Goal: Task Accomplishment & Management: Complete application form

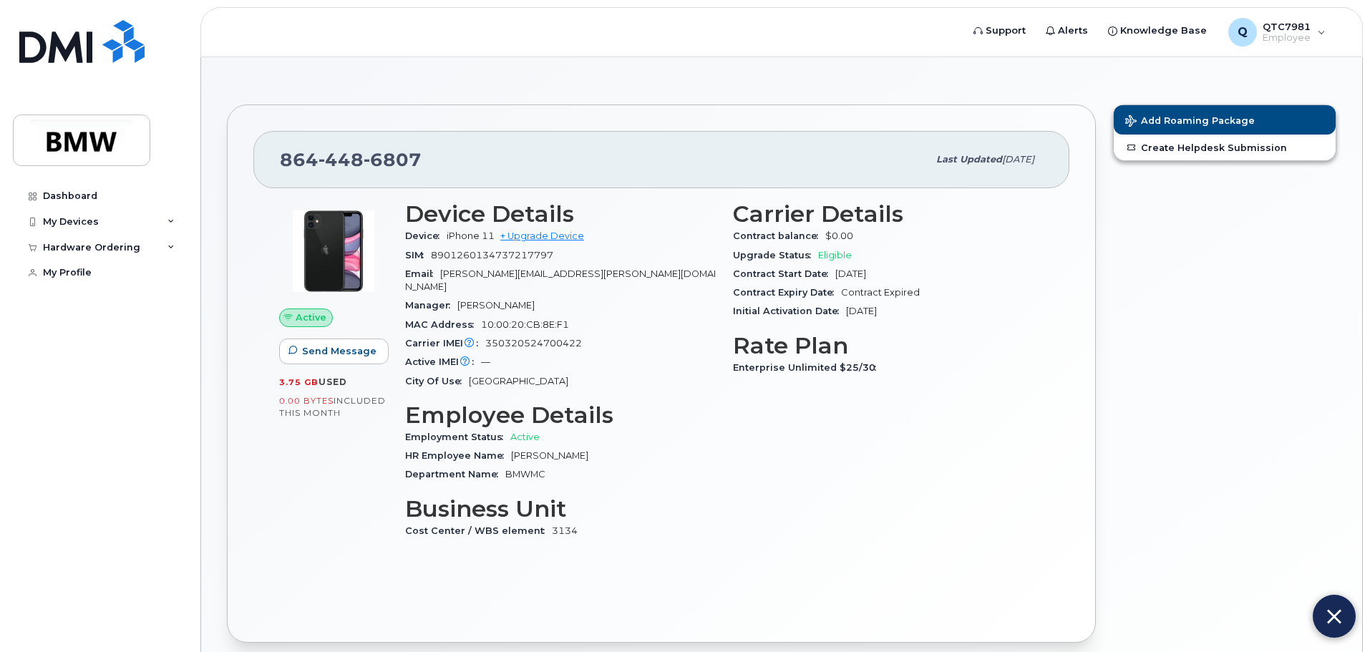
scroll to position [98, 0]
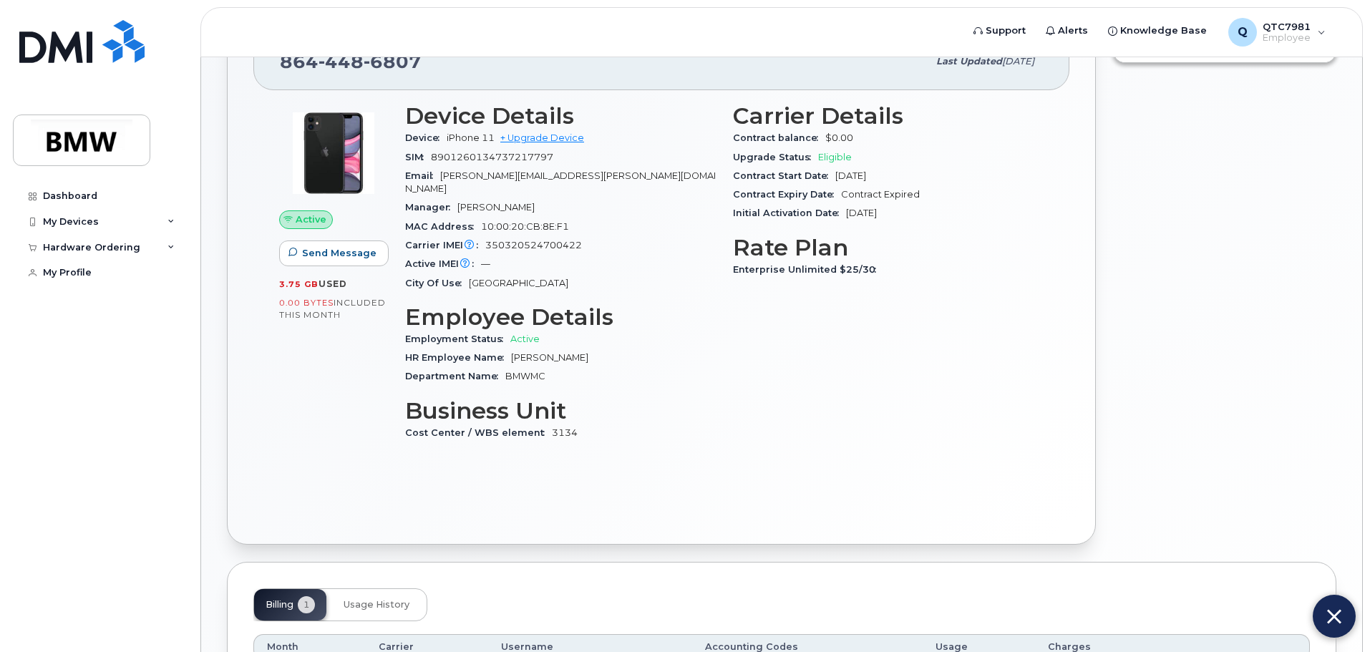
click at [739, 410] on div "Carrier Details Contract balance $0.00 Upgrade Status Eligible Contract Start D…" at bounding box center [888, 278] width 328 height 368
click at [935, 369] on div "Carrier Details Contract balance $0.00 Upgrade Status Eligible Contract Start D…" at bounding box center [888, 278] width 328 height 368
click at [991, 460] on div "Active Send Message 3.75 GB  used 0.00 Bytes  included this month Device Detail…" at bounding box center [661, 304] width 816 height 428
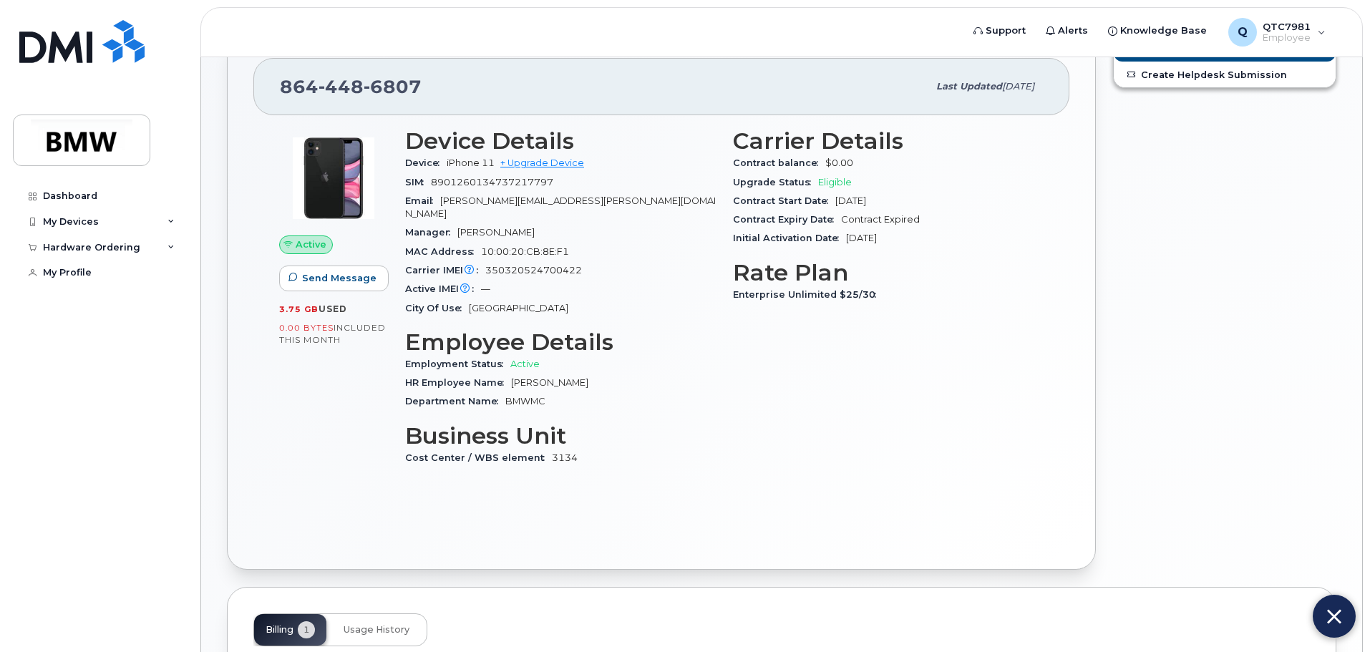
scroll to position [79, 0]
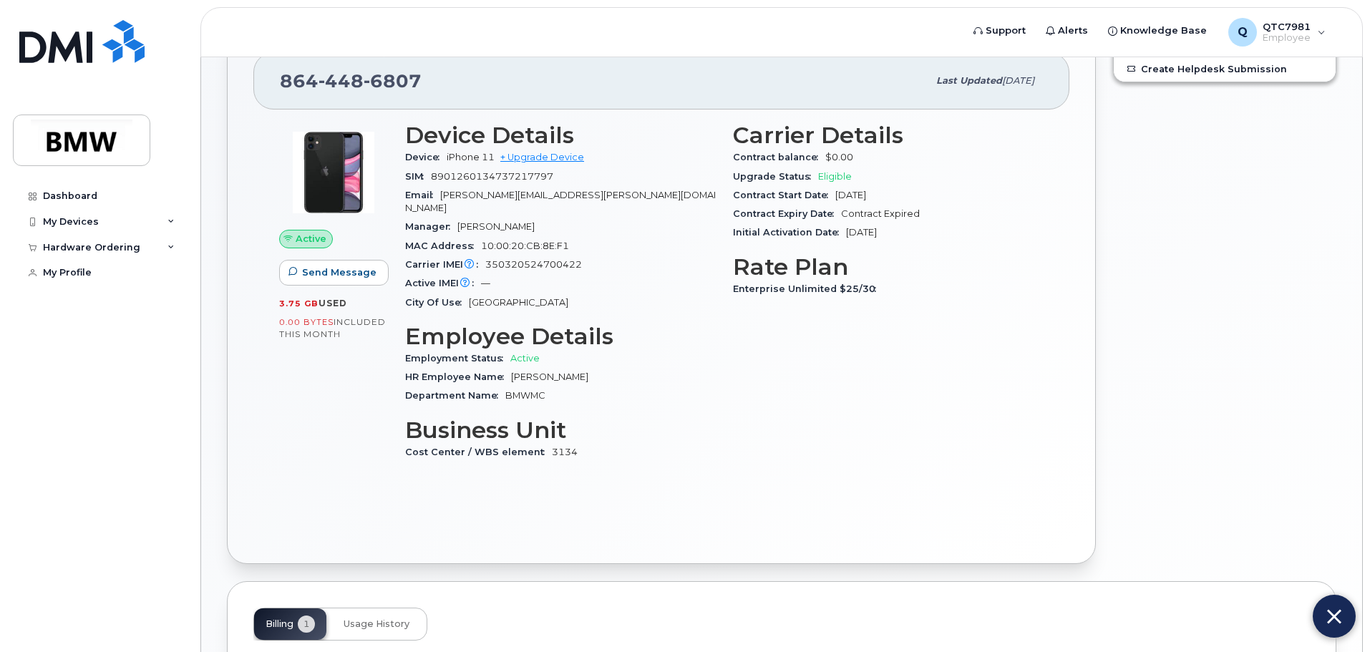
click at [1324, 611] on button at bounding box center [1334, 616] width 43 height 43
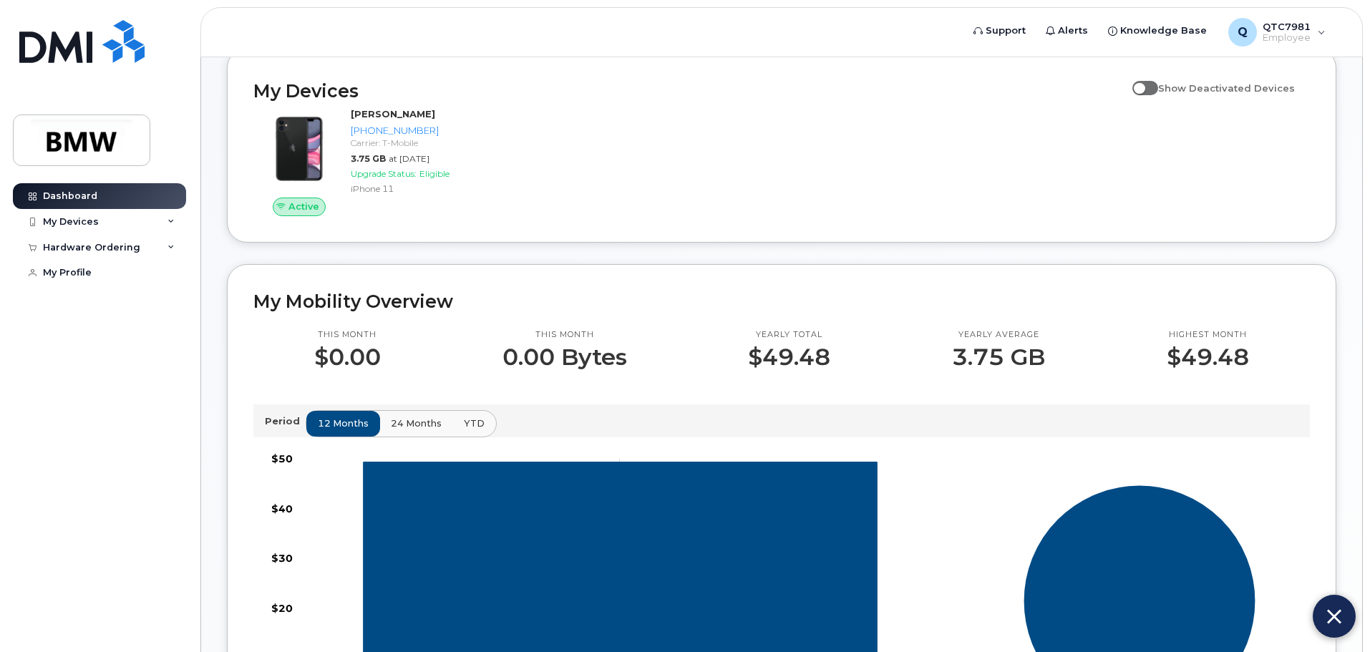
scroll to position [157, 0]
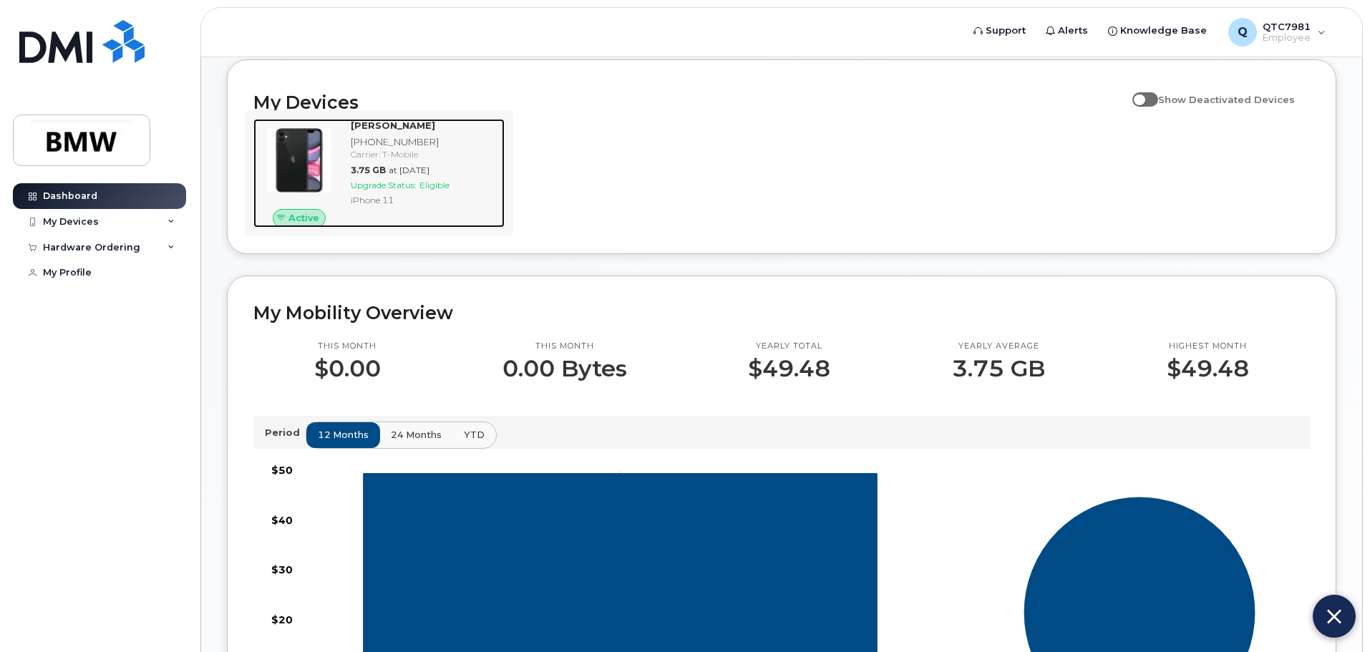
click at [455, 160] on div "Carrier: T-Mobile" at bounding box center [425, 154] width 148 height 12
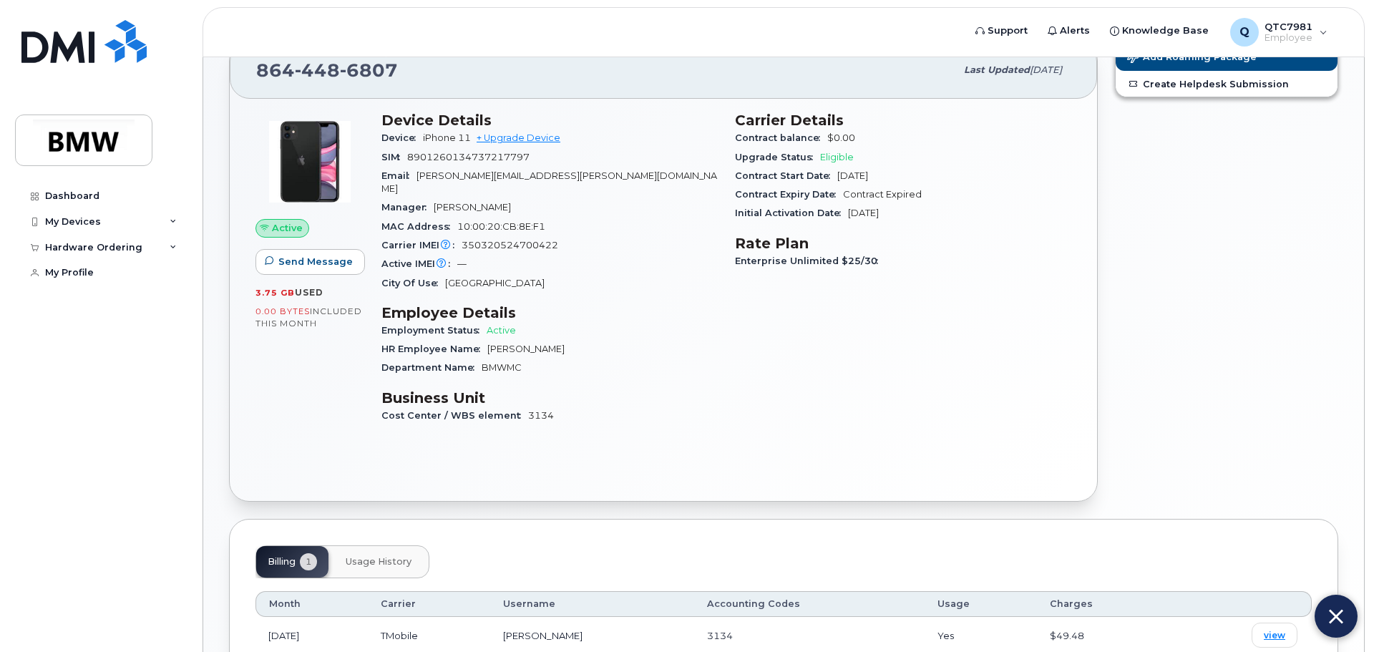
scroll to position [62, 0]
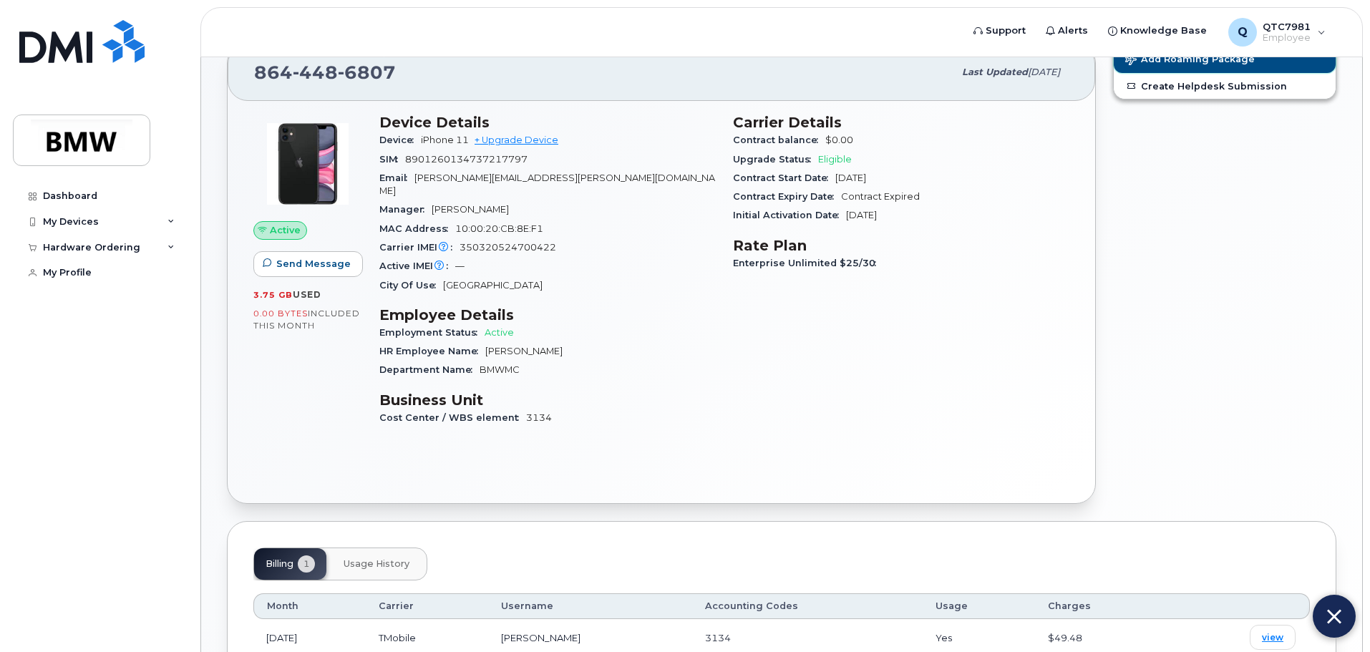
click at [1154, 62] on span "Add Roaming Package" at bounding box center [1190, 61] width 130 height 14
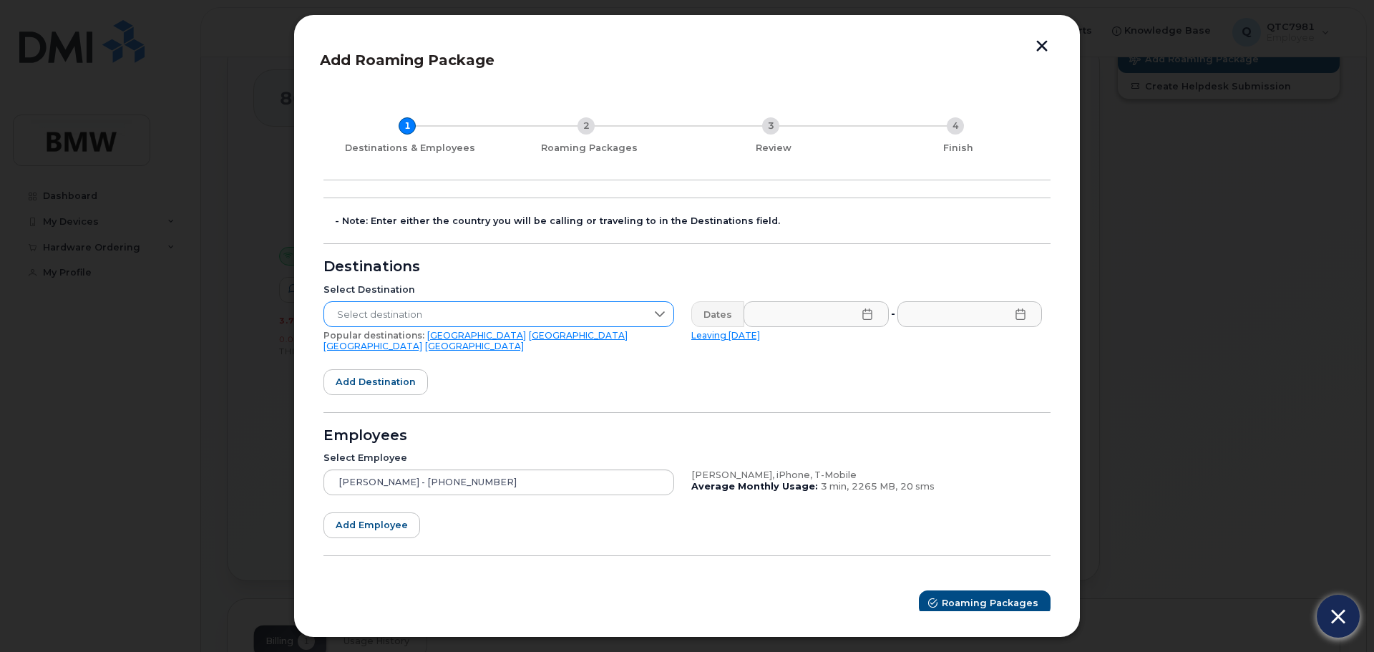
click at [659, 309] on icon at bounding box center [659, 314] width 11 height 11
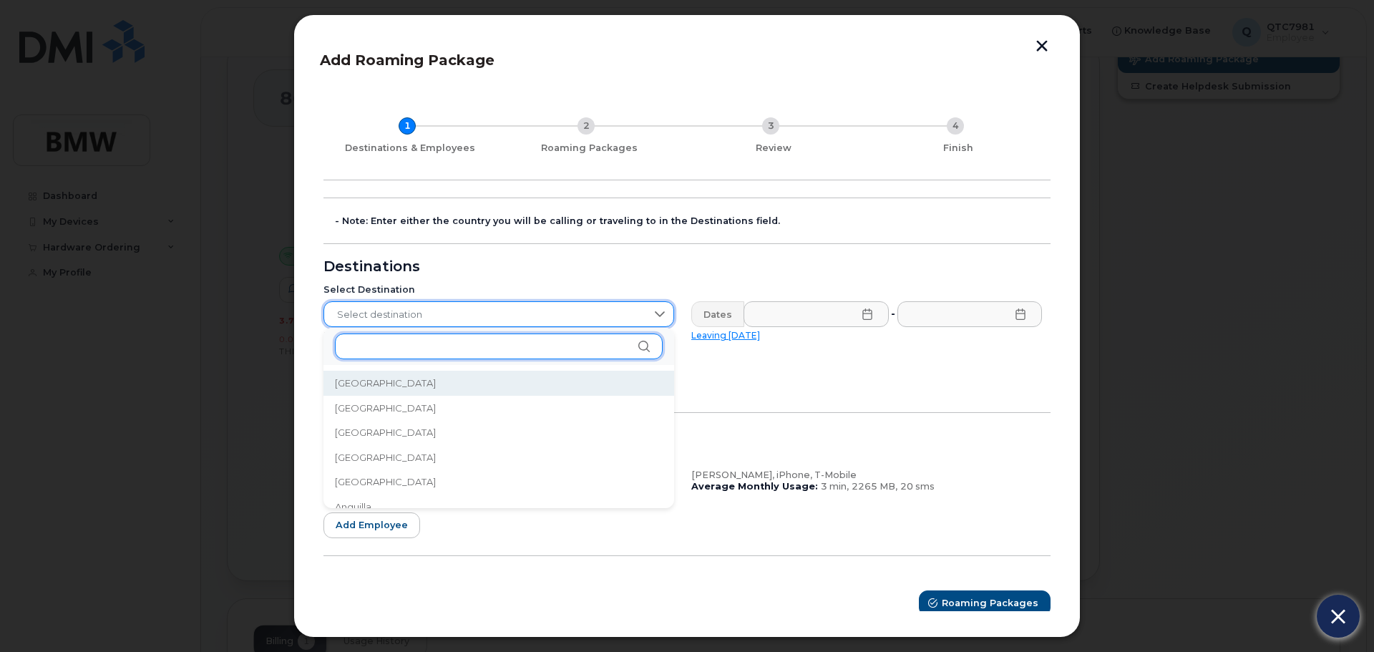
click at [482, 349] on input "text" at bounding box center [499, 347] width 328 height 26
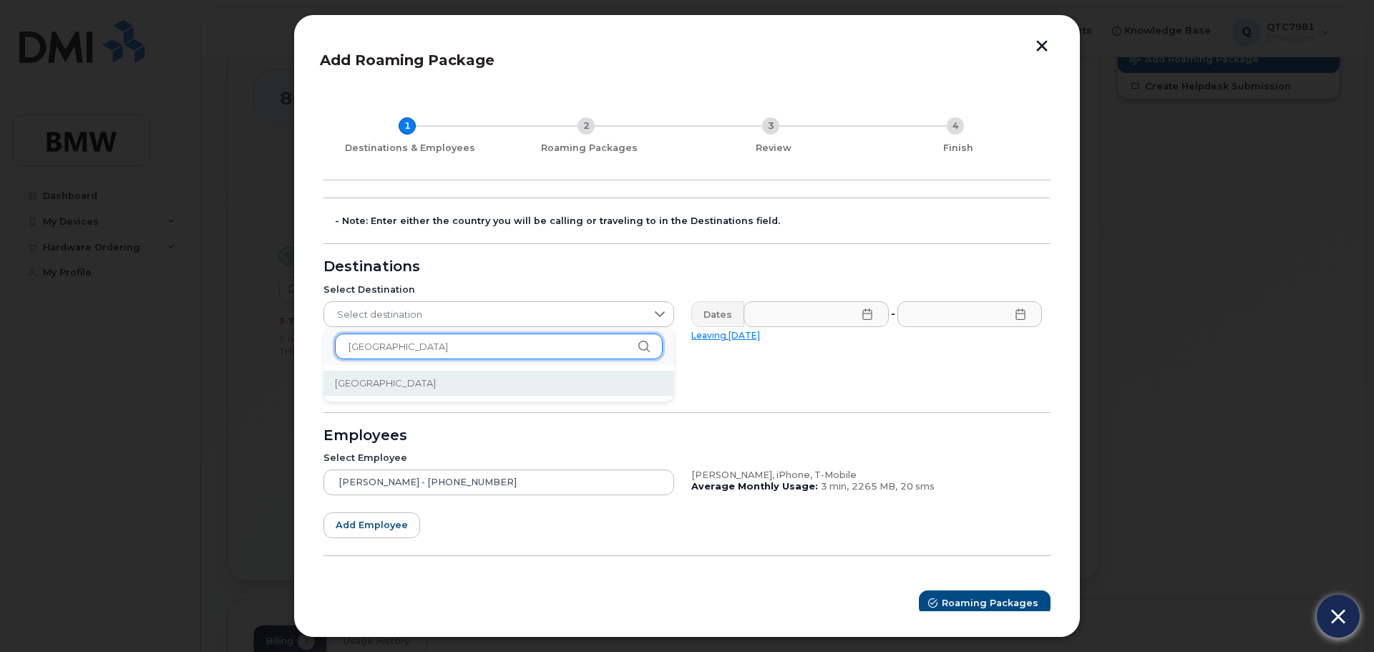
type input "mexico"
click at [392, 374] on li "Mexico" at bounding box center [499, 383] width 351 height 25
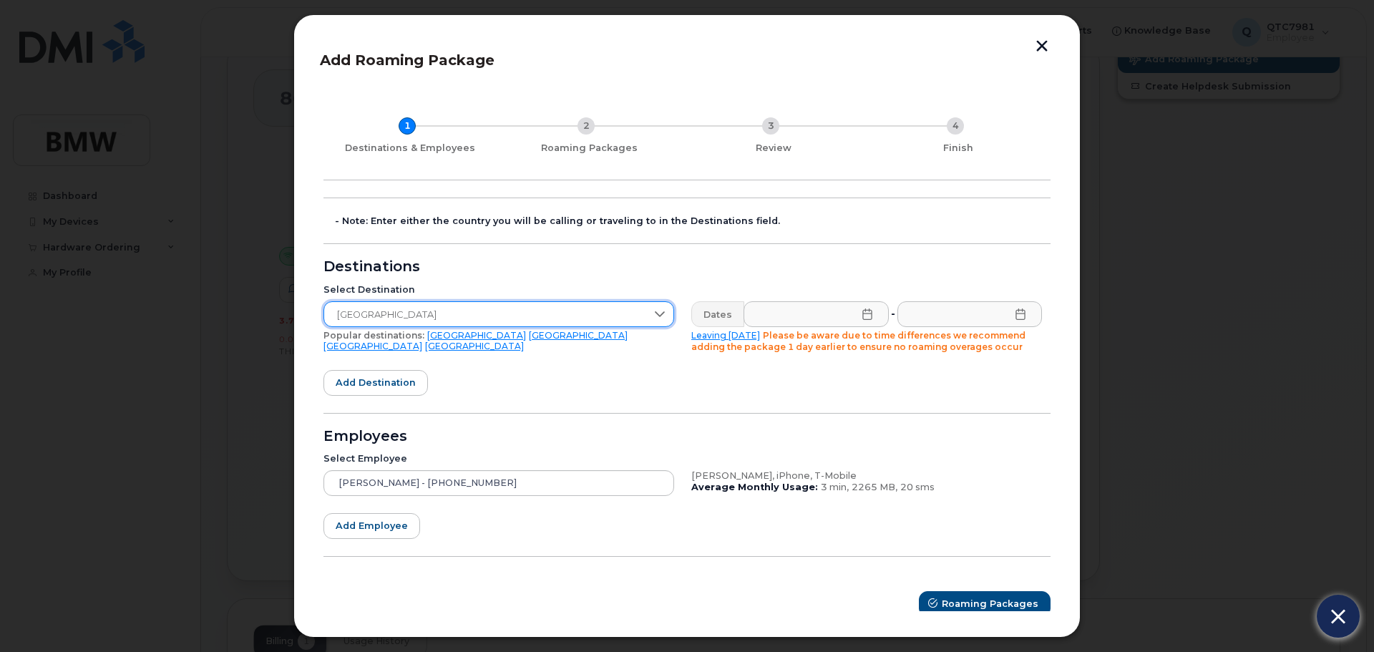
click at [865, 316] on icon at bounding box center [867, 314] width 11 height 11
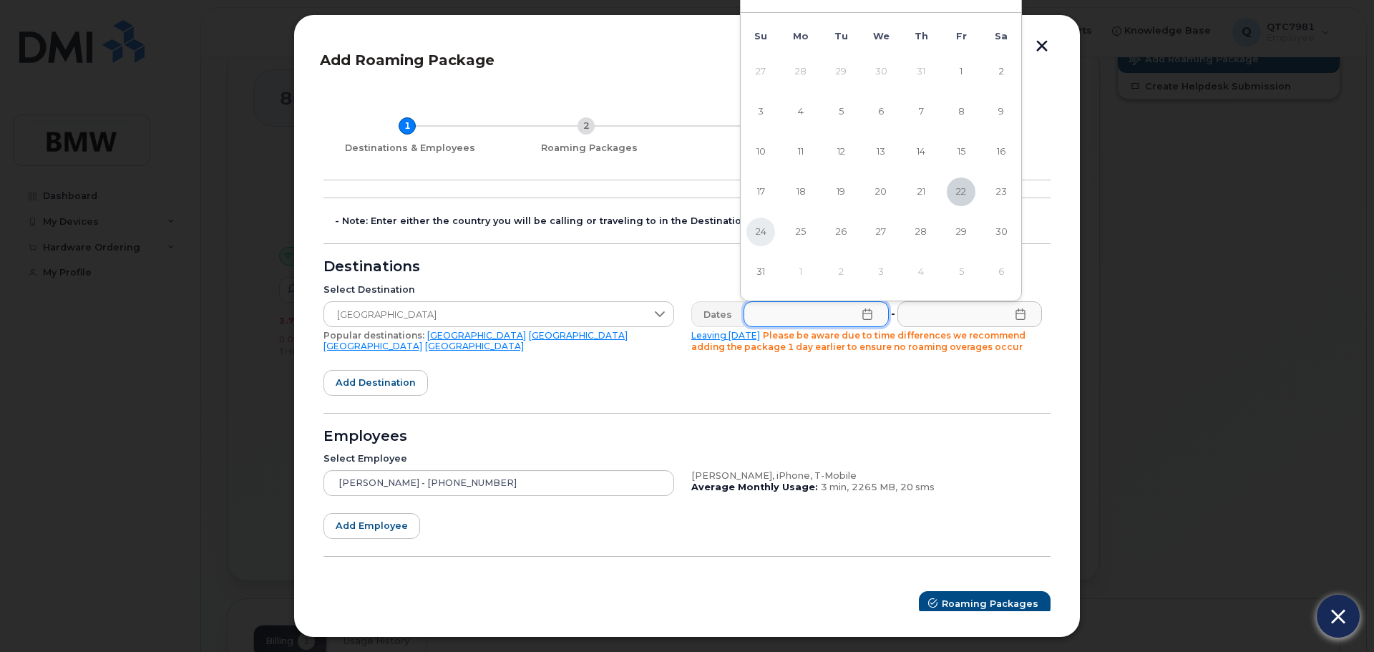
click at [762, 225] on span "24" at bounding box center [761, 232] width 29 height 29
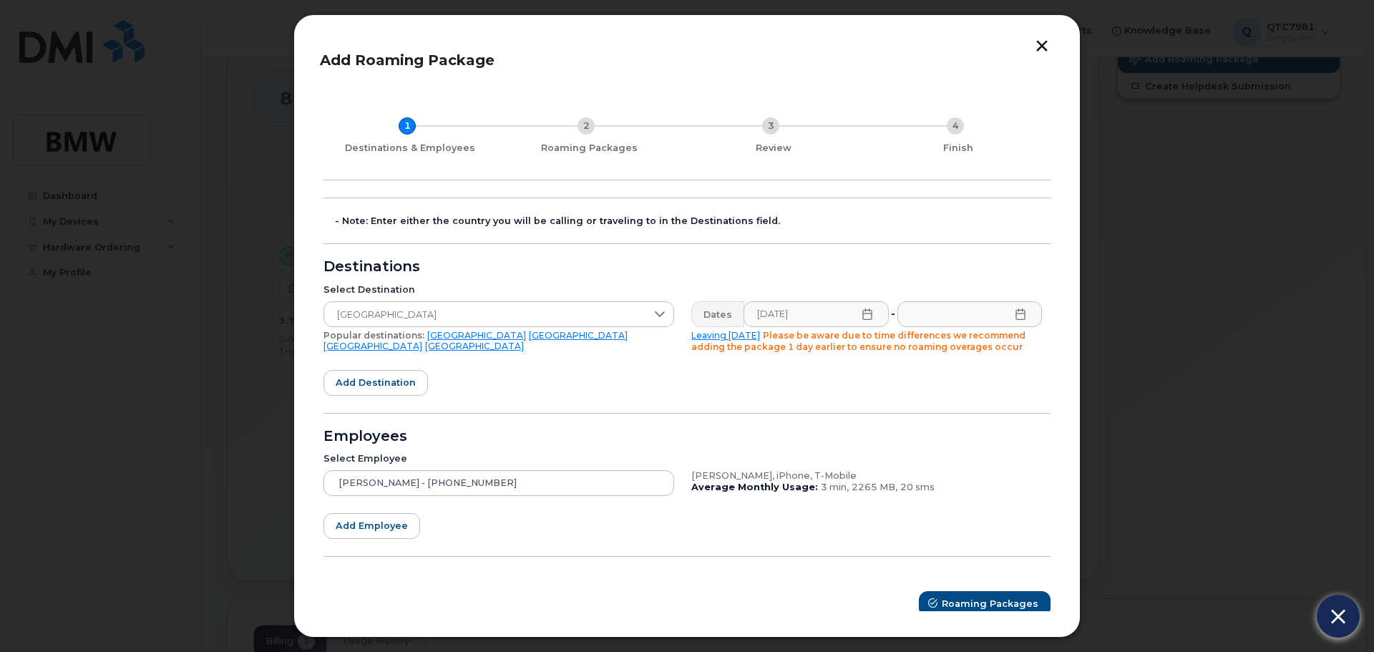
click at [862, 317] on icon at bounding box center [867, 314] width 11 height 11
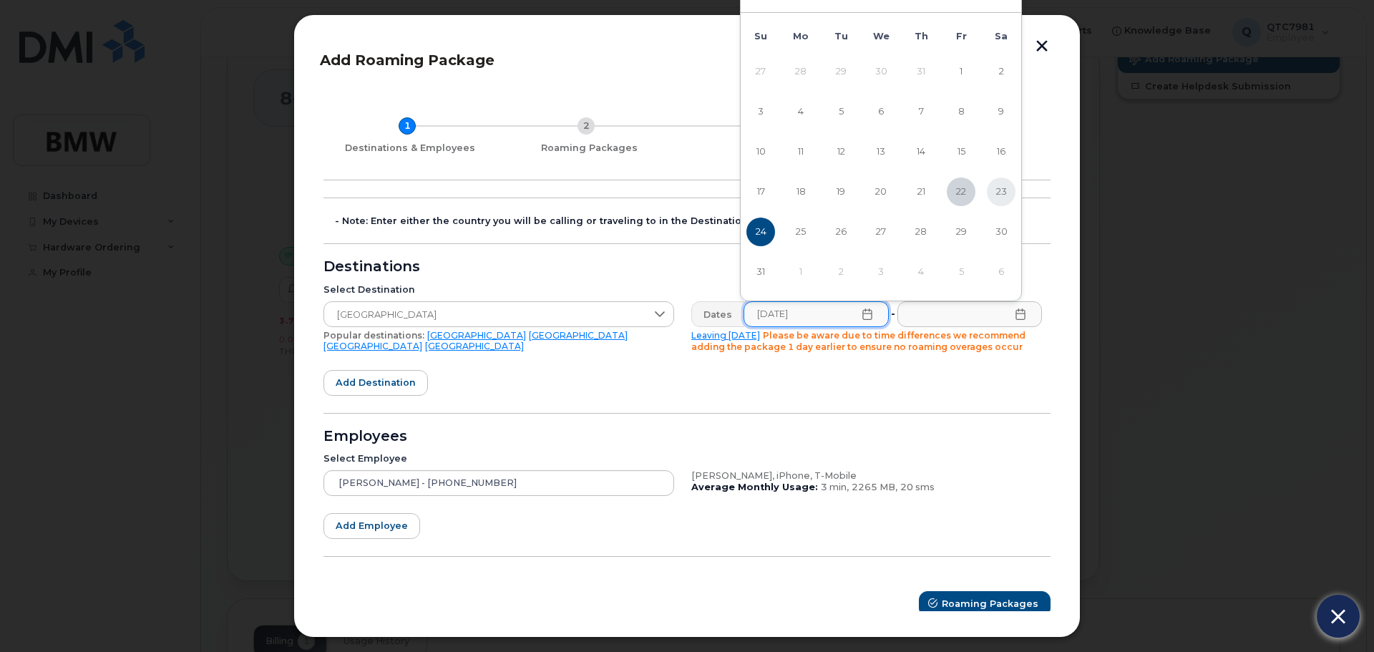
click at [994, 194] on span "23" at bounding box center [1001, 192] width 29 height 29
type input "08/23/2025"
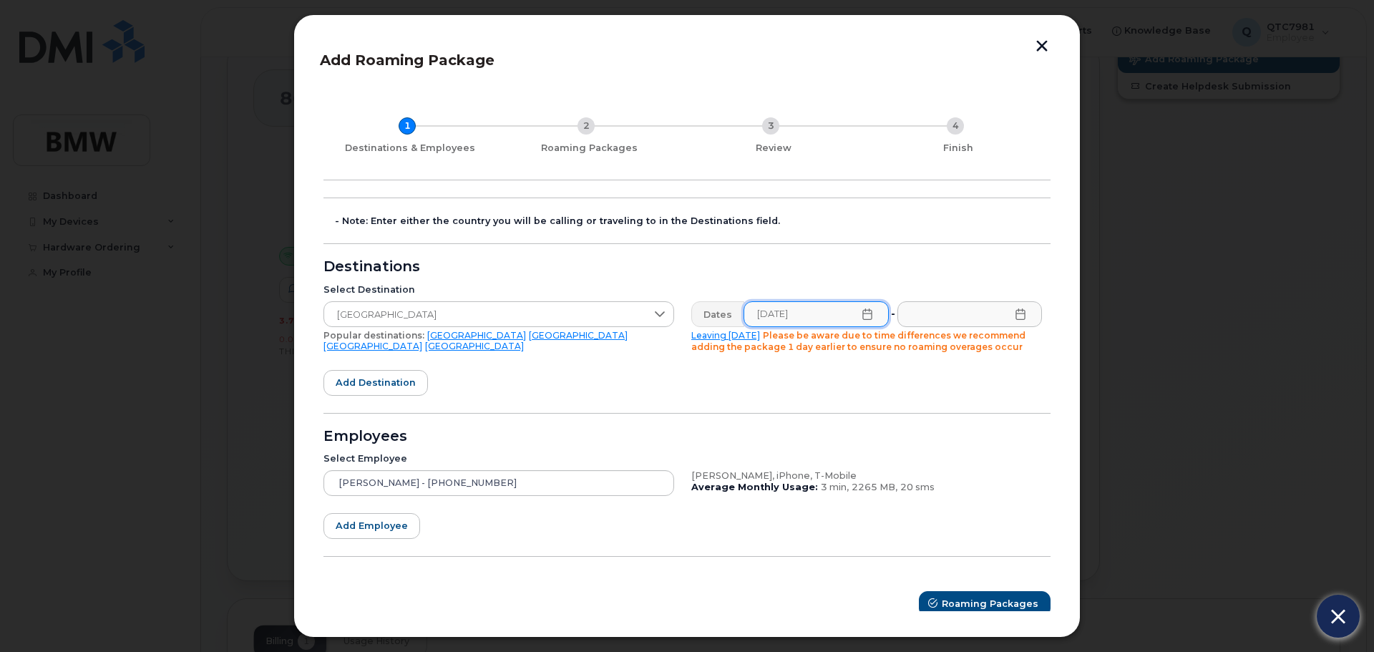
click at [1015, 317] on icon at bounding box center [1020, 314] width 11 height 11
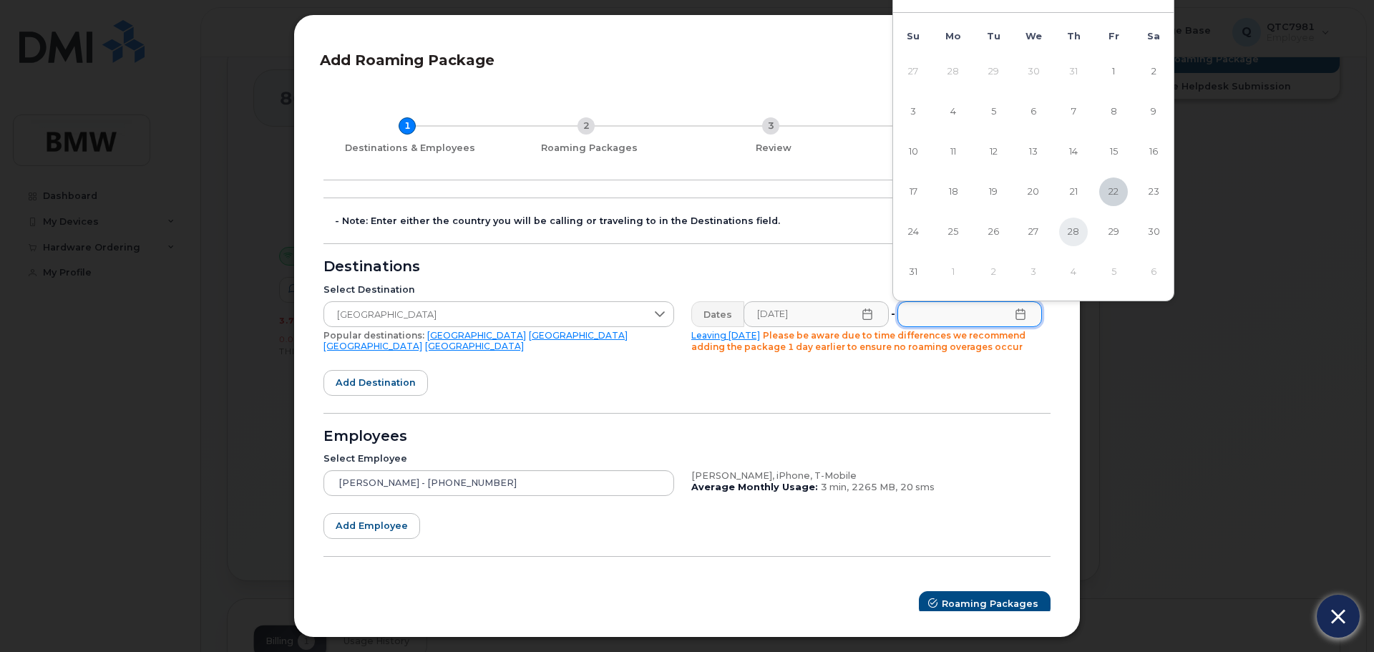
click at [1072, 227] on span "28" at bounding box center [1073, 232] width 29 height 29
type input "08/28/2025"
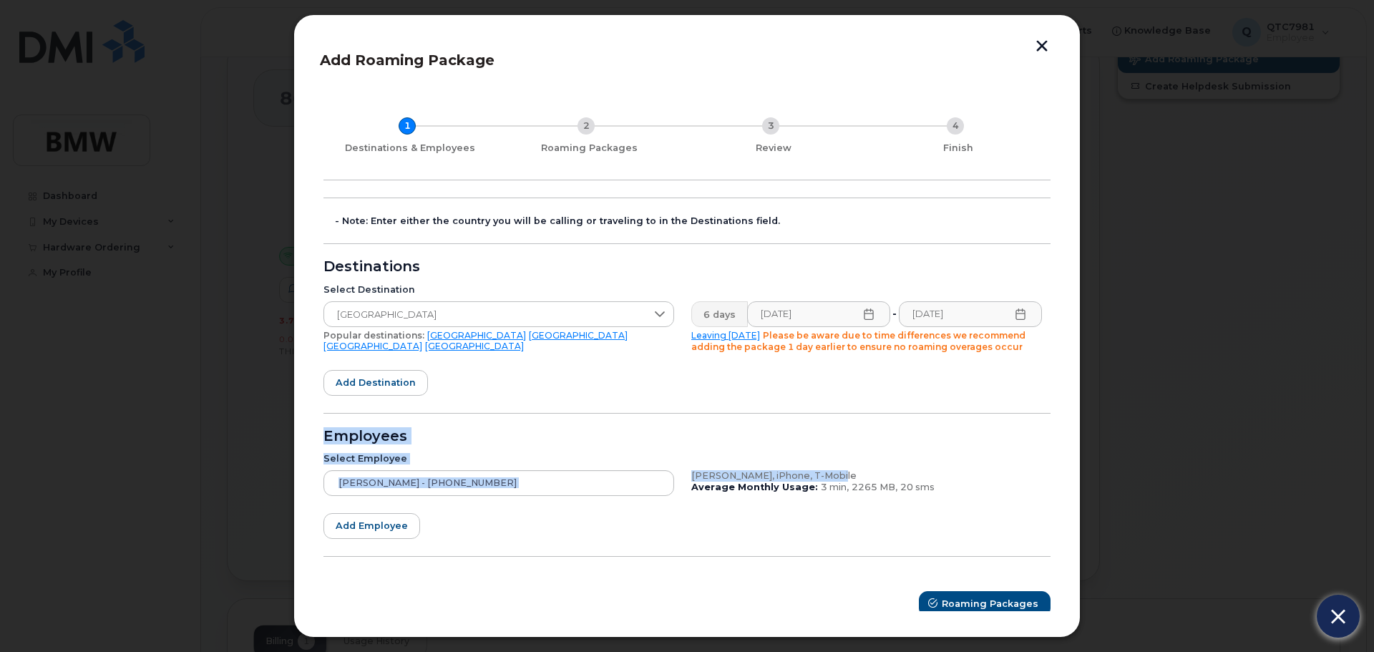
drag, startPoint x: 1054, startPoint y: 367, endPoint x: 1049, endPoint y: 487, distance: 119.7
click at [1057, 472] on div "Add Roaming Package 1 Destinations & Employees 2 Roaming Packages 3 Review 4 Fi…" at bounding box center [686, 325] width 787 height 623
click at [1032, 556] on hr at bounding box center [687, 556] width 727 height 1
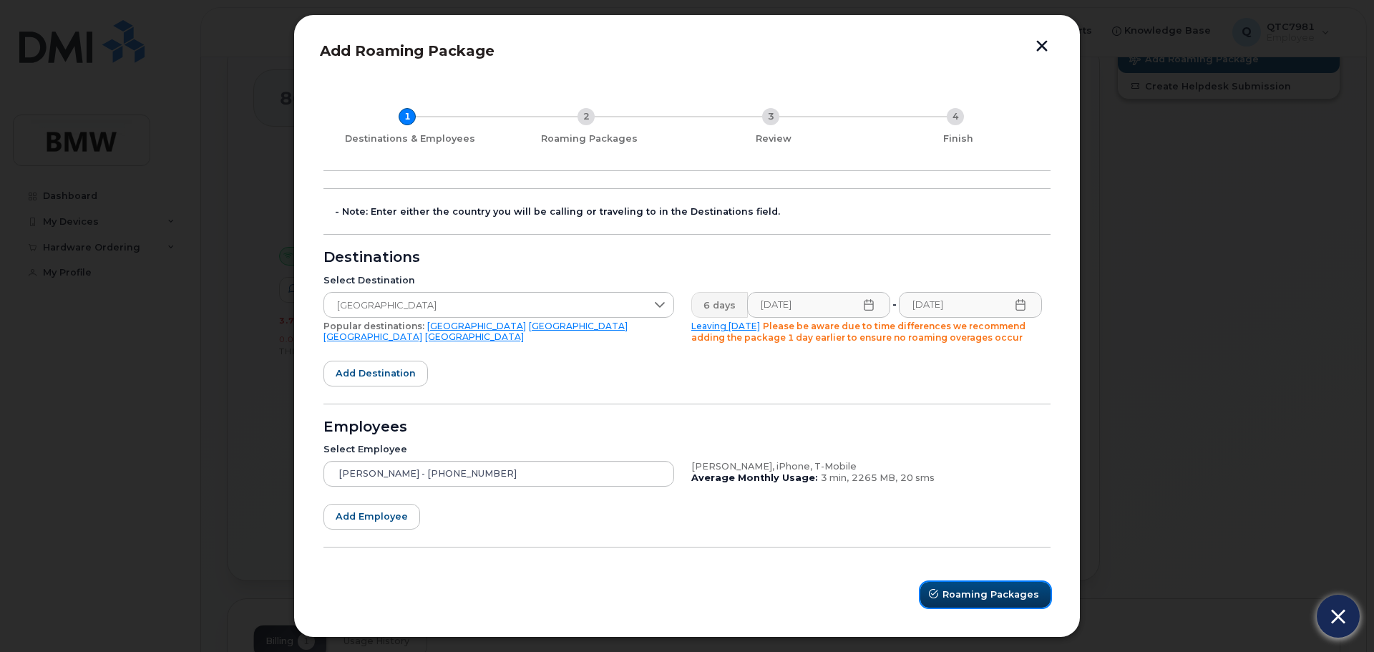
click at [972, 593] on span "Roaming Packages" at bounding box center [991, 595] width 97 height 14
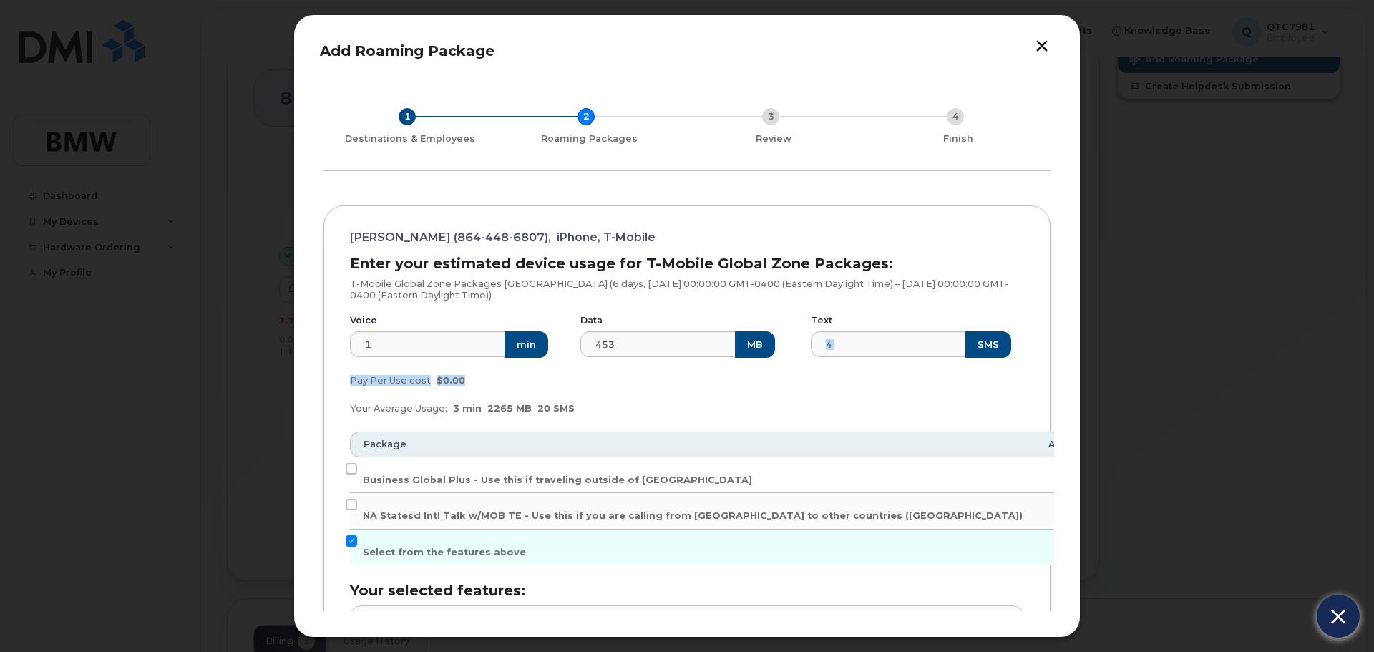
drag, startPoint x: 1054, startPoint y: 321, endPoint x: 1060, endPoint y: 387, distance: 66.1
click at [1060, 387] on div "Add Roaming Package 1 Destinations & Employees 2 Roaming Packages 3 Review 4 Fi…" at bounding box center [686, 325] width 787 height 623
click at [359, 467] on td "Business Global Plus - Use this if traveling outside of North America" at bounding box center [693, 475] width 686 height 36
click at [351, 462] on td "Business Global Plus - Use this if traveling outside of North America" at bounding box center [693, 475] width 686 height 36
click at [351, 467] on input "Business Global Plus - Use this if traveling outside of North America" at bounding box center [351, 468] width 11 height 11
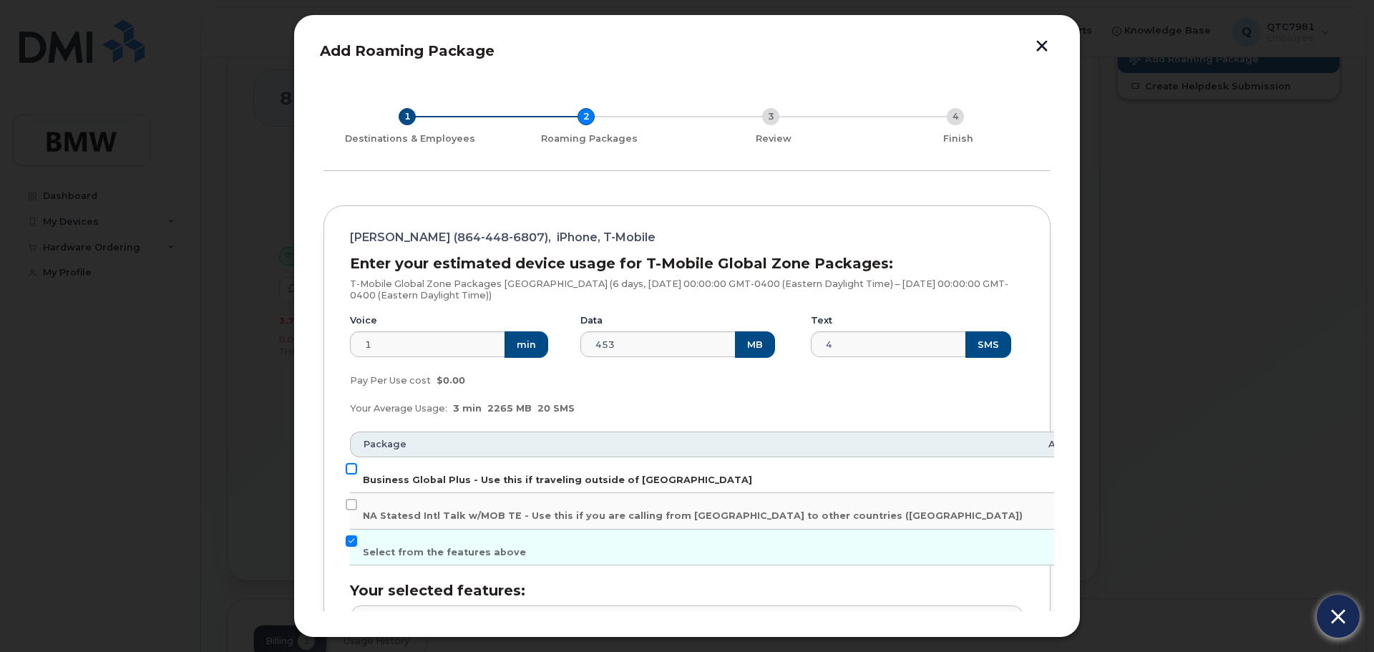
checkbox input "true"
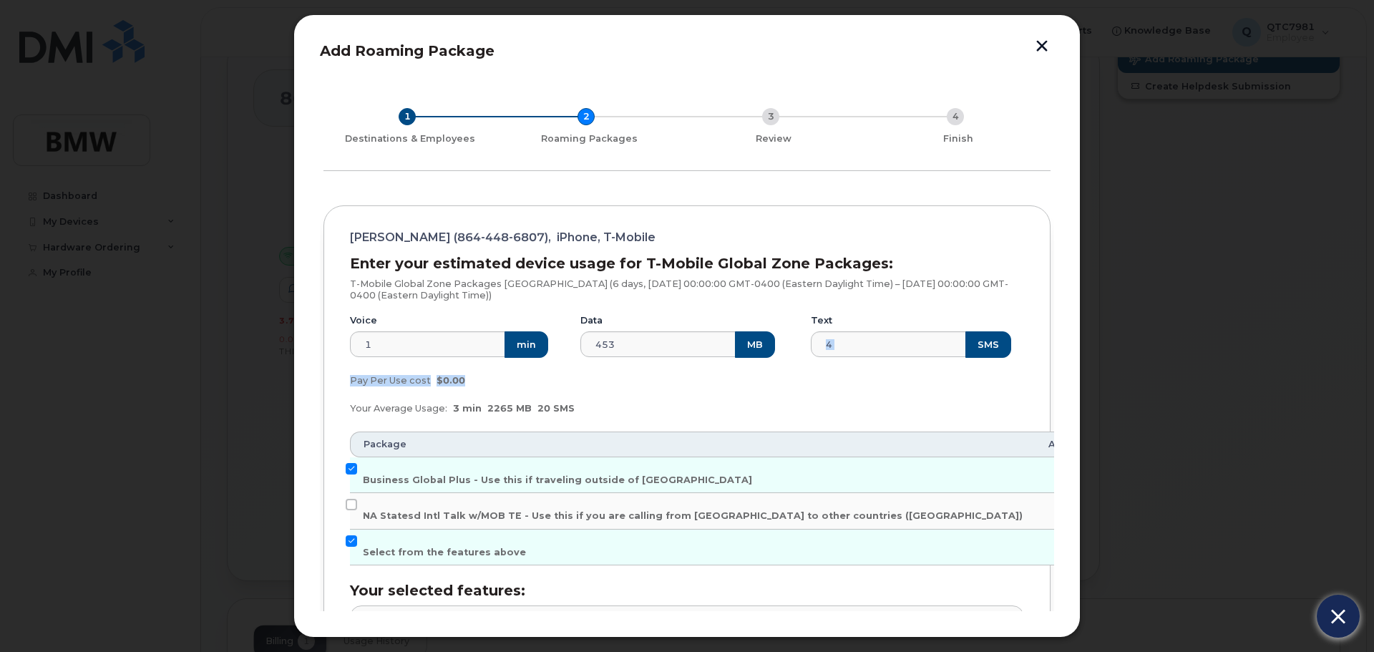
drag, startPoint x: 1059, startPoint y: 334, endPoint x: 1060, endPoint y: 381, distance: 46.5
click at [1060, 381] on div "Add Roaming Package 1 Destinations & Employees 2 Roaming Packages 3 Review 4 Fi…" at bounding box center [686, 325] width 787 height 623
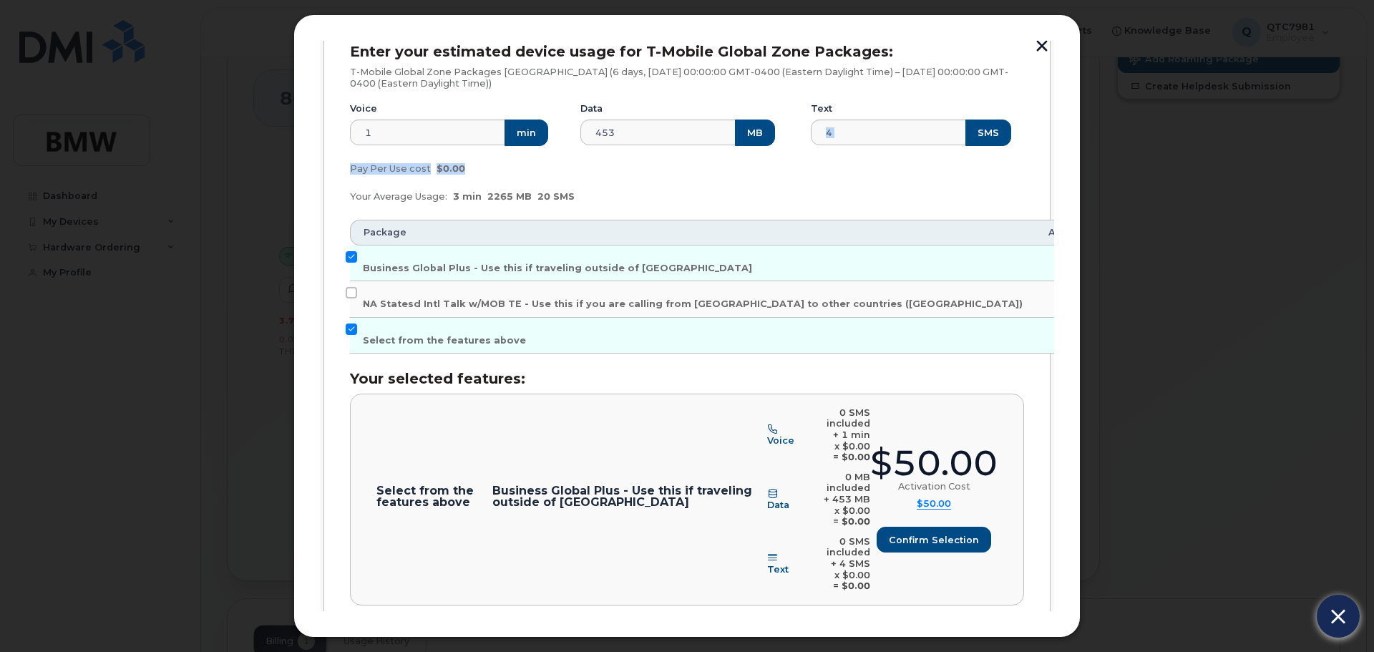
scroll to position [273, 0]
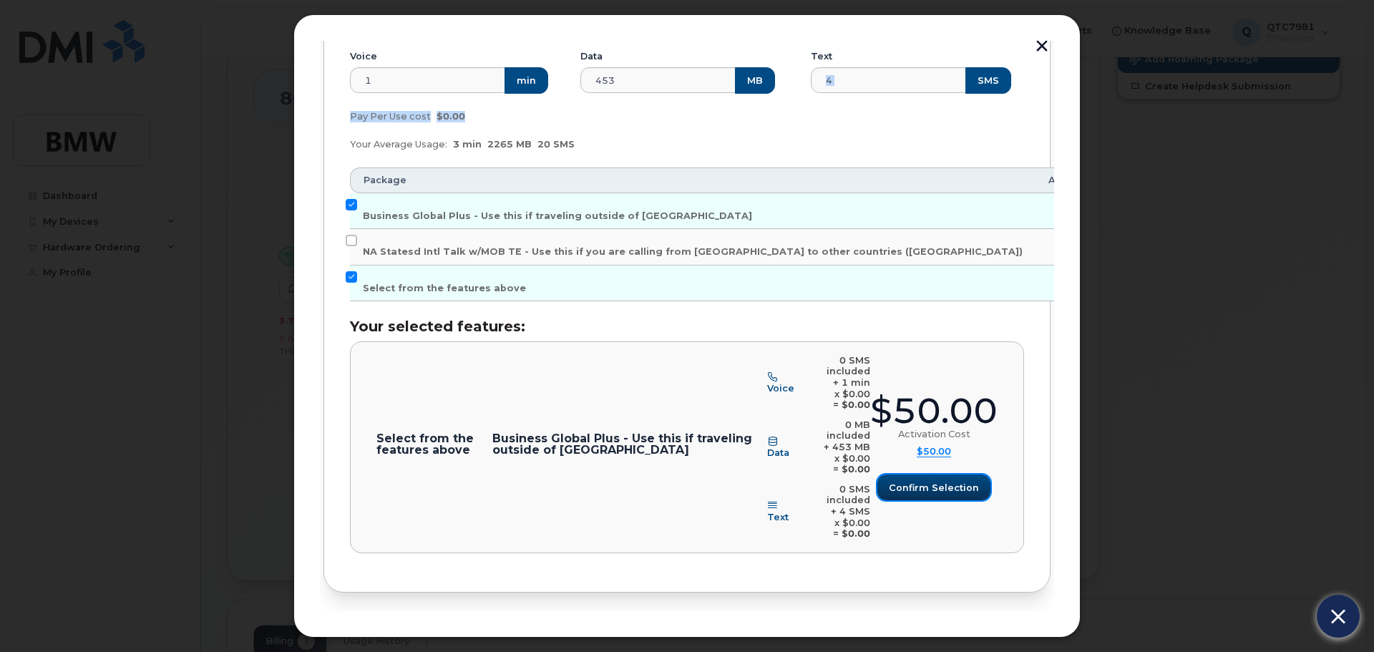
click at [947, 481] on span "Confirm selection" at bounding box center [934, 488] width 90 height 14
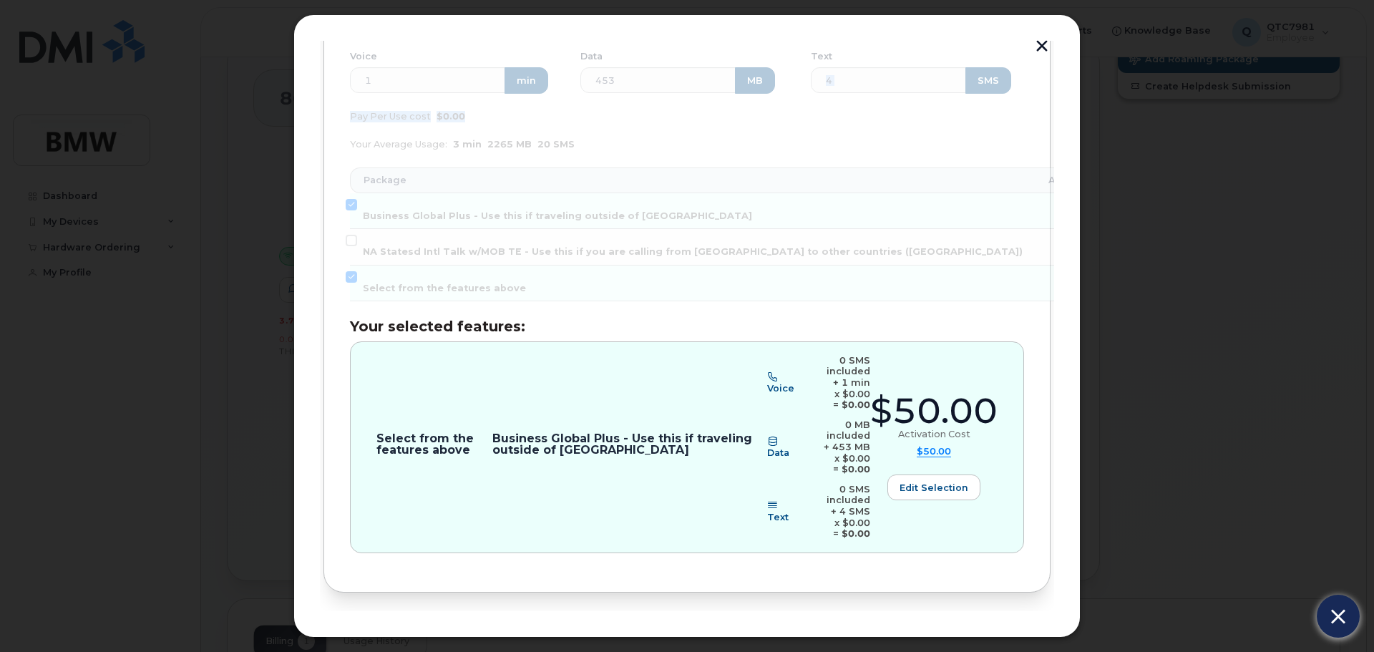
click at [1024, 627] on button "Review" at bounding box center [1015, 640] width 69 height 26
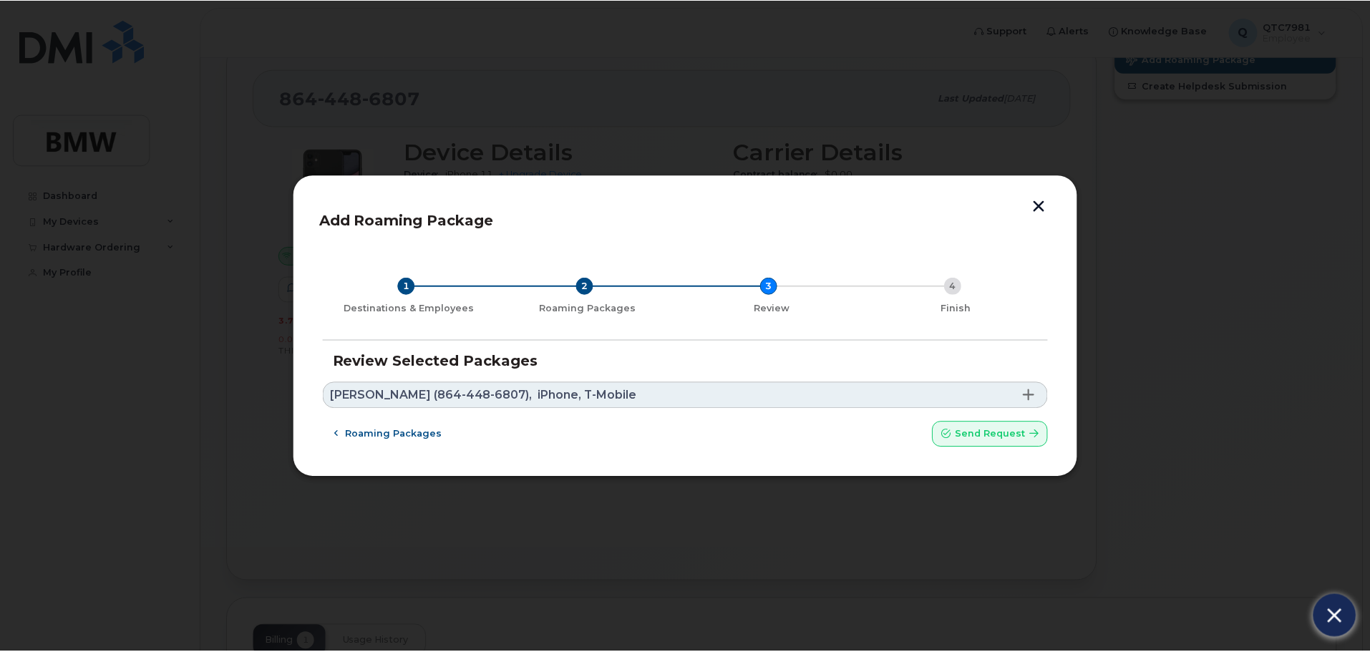
scroll to position [0, 0]
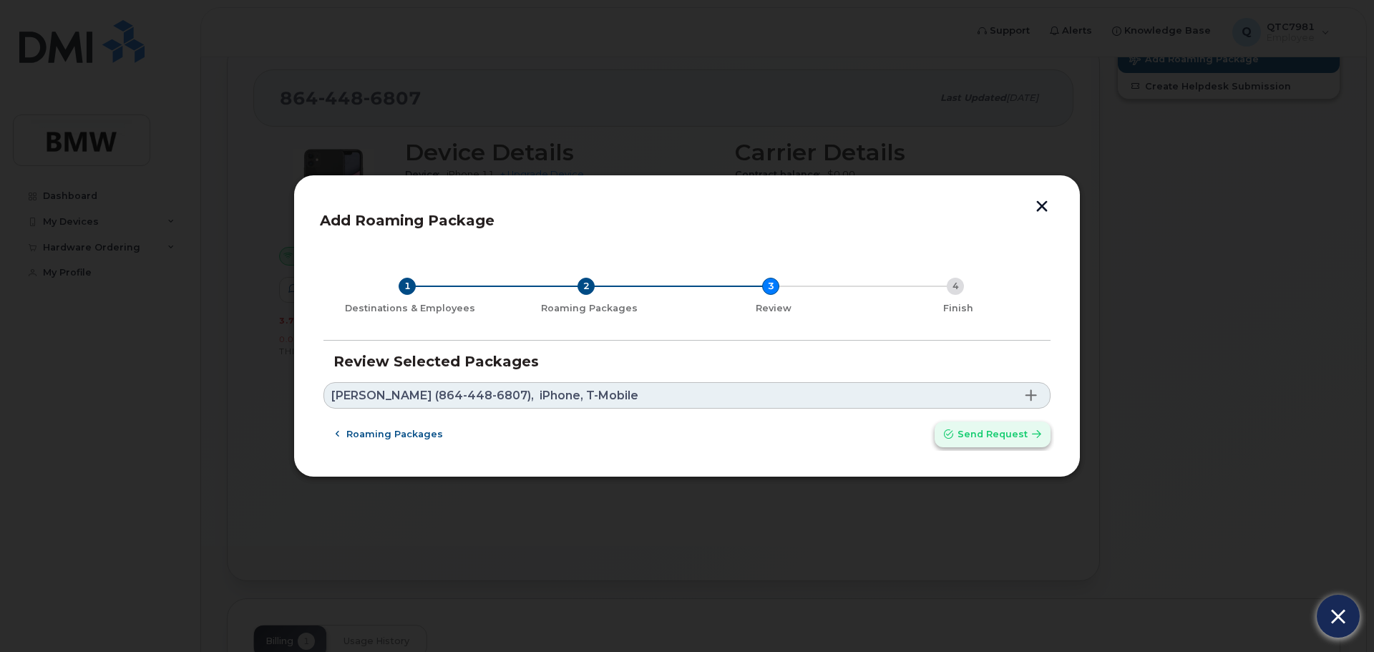
click at [986, 437] on span "Send request" at bounding box center [993, 434] width 70 height 14
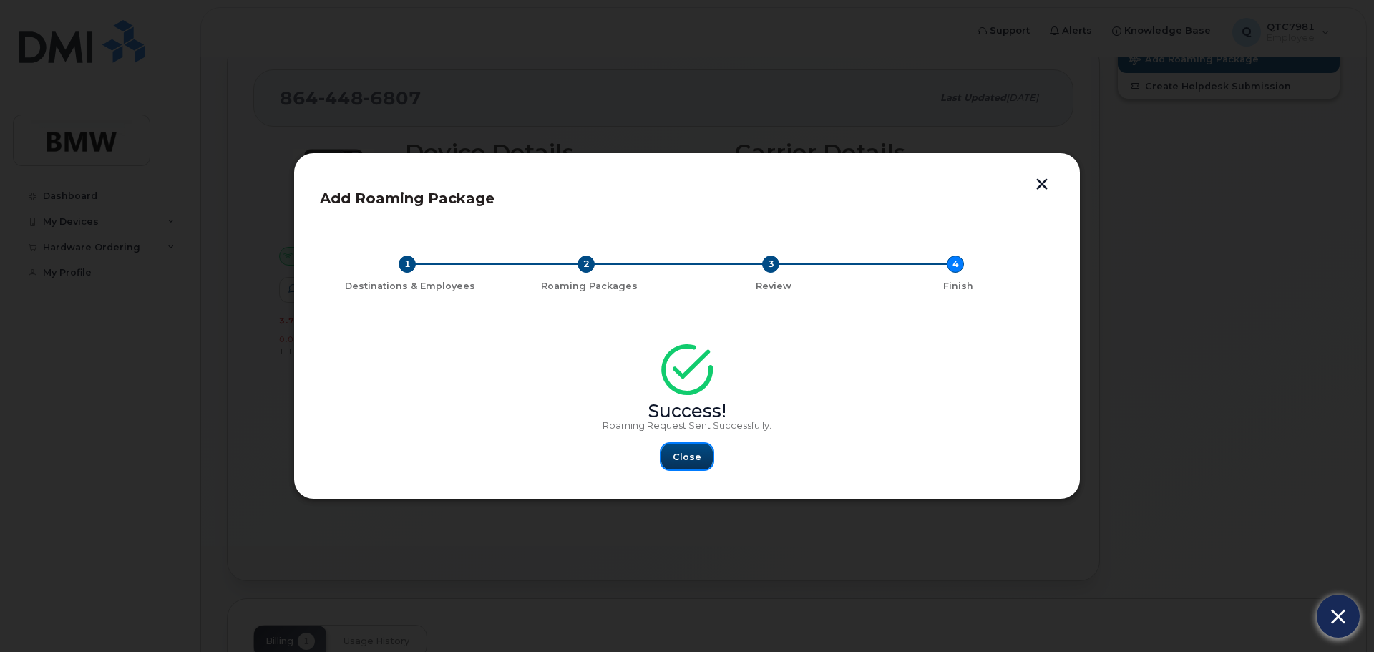
click at [701, 452] on button "Close" at bounding box center [687, 457] width 52 height 26
